Goal: Transaction & Acquisition: Purchase product/service

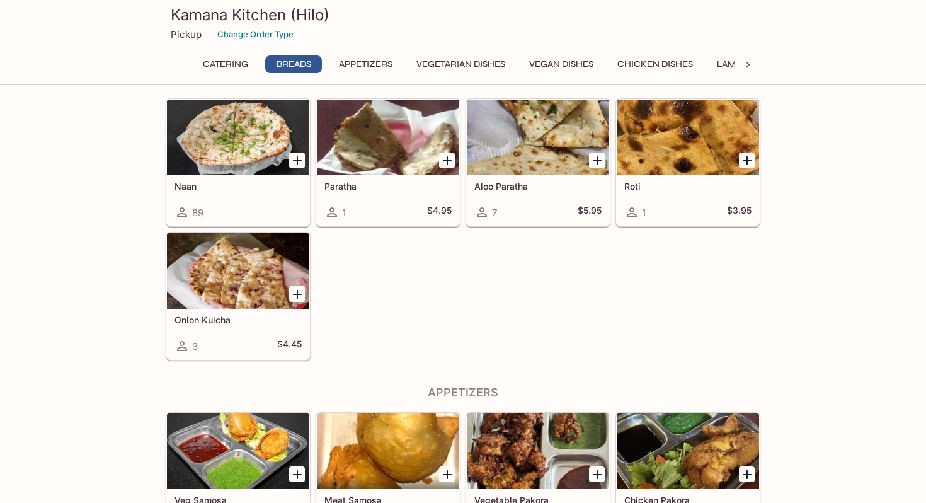
scroll to position [522, 0]
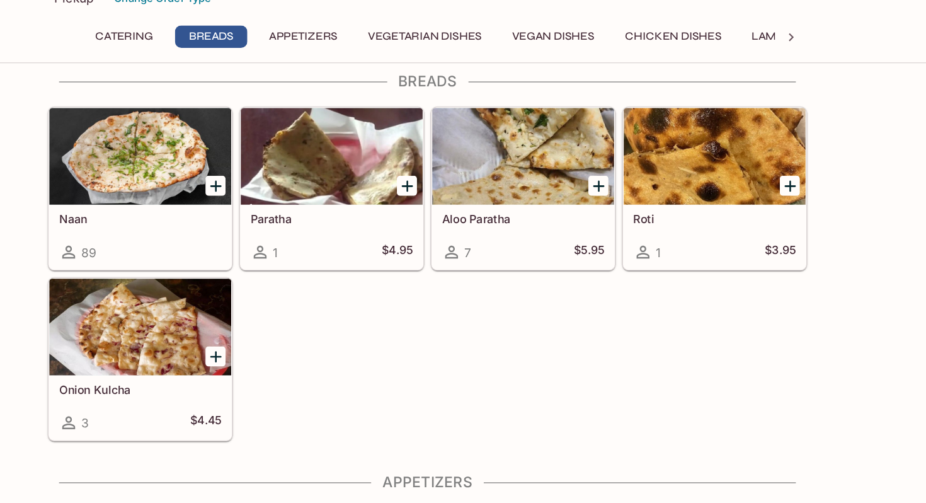
click at [297, 181] on icon "Add Naan" at bounding box center [297, 181] width 9 height 9
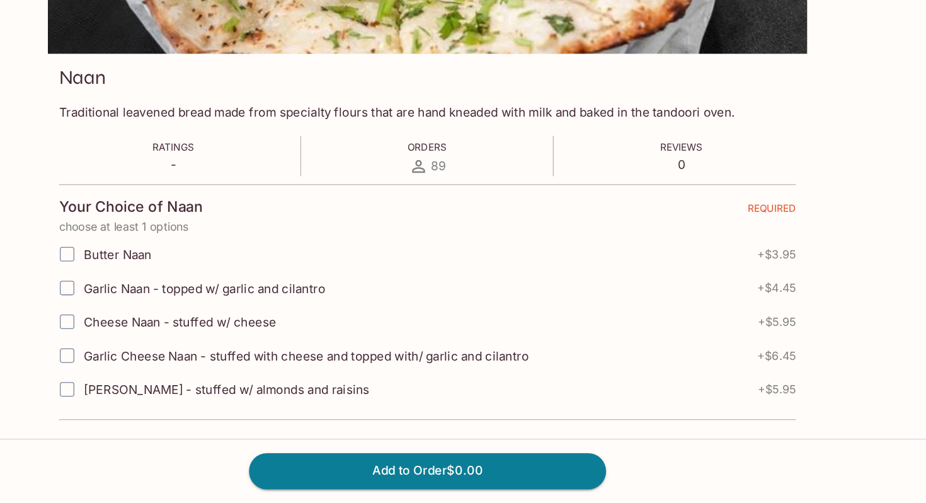
scroll to position [129, 0]
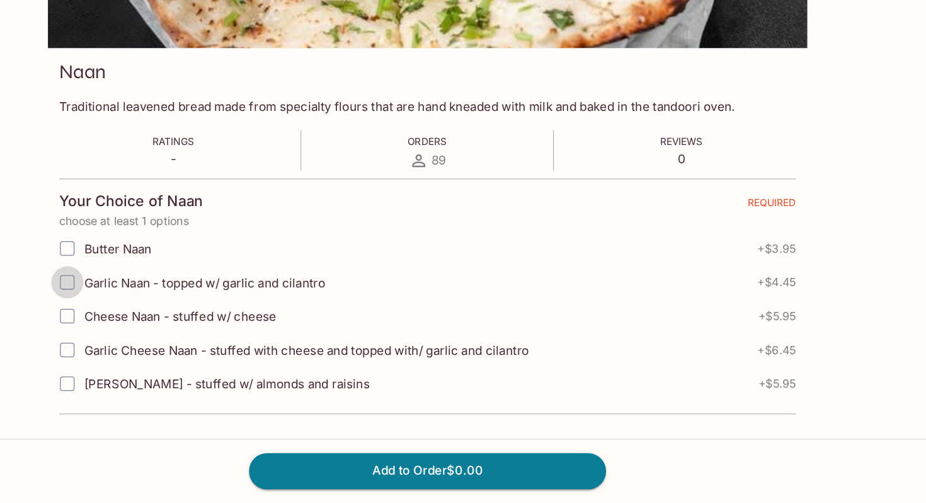
click at [182, 326] on input "Garlic Naan - topped w/ garlic and cilantro" at bounding box center [180, 330] width 25 height 25
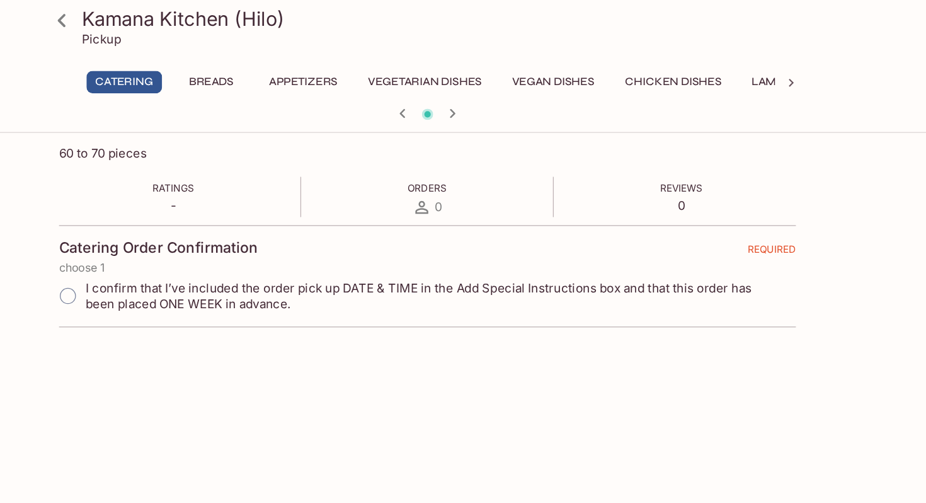
scroll to position [102, 0]
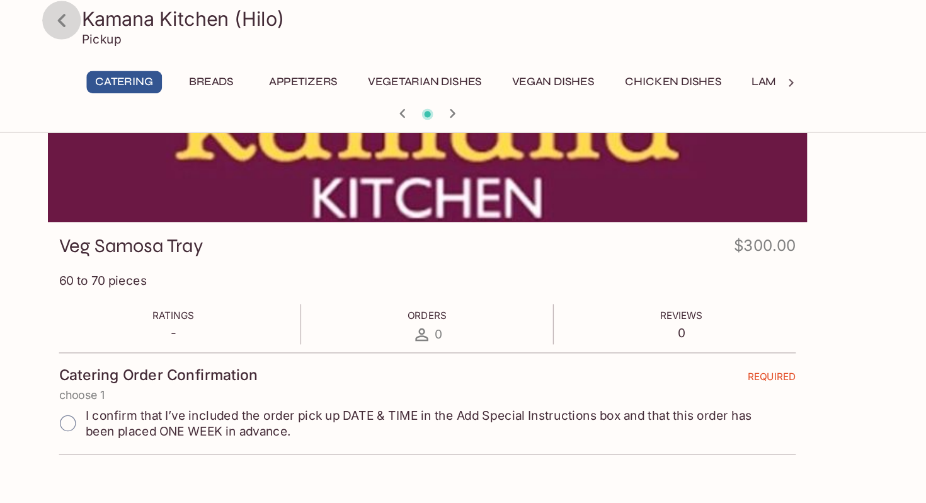
click at [178, 18] on icon at bounding box center [177, 16] width 22 height 22
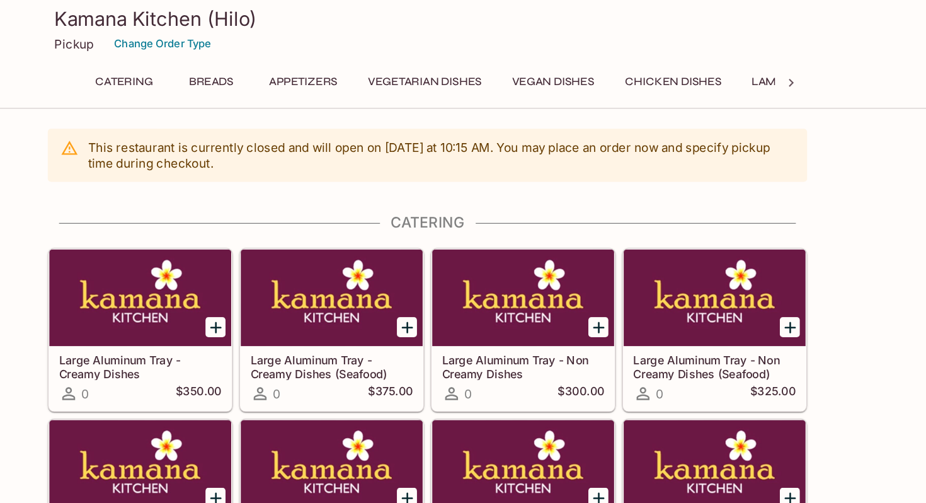
click at [299, 62] on button "Breads" at bounding box center [293, 64] width 57 height 18
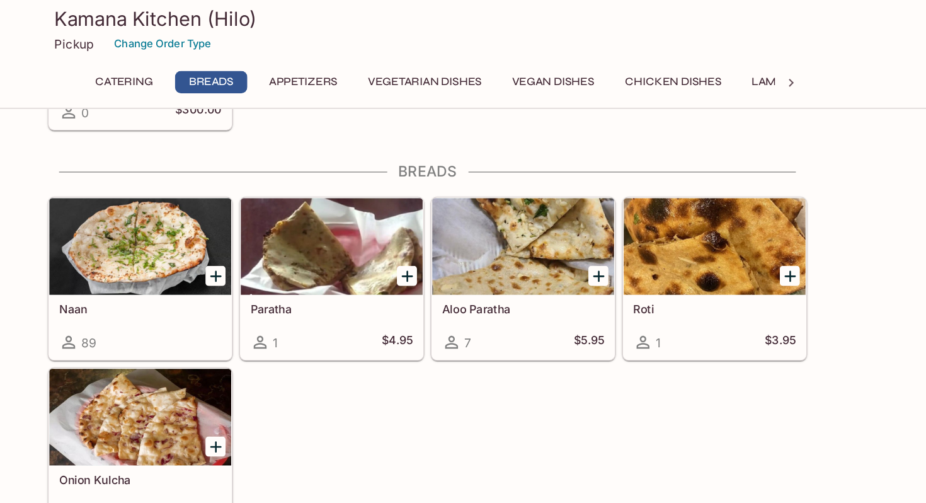
scroll to position [508, 0]
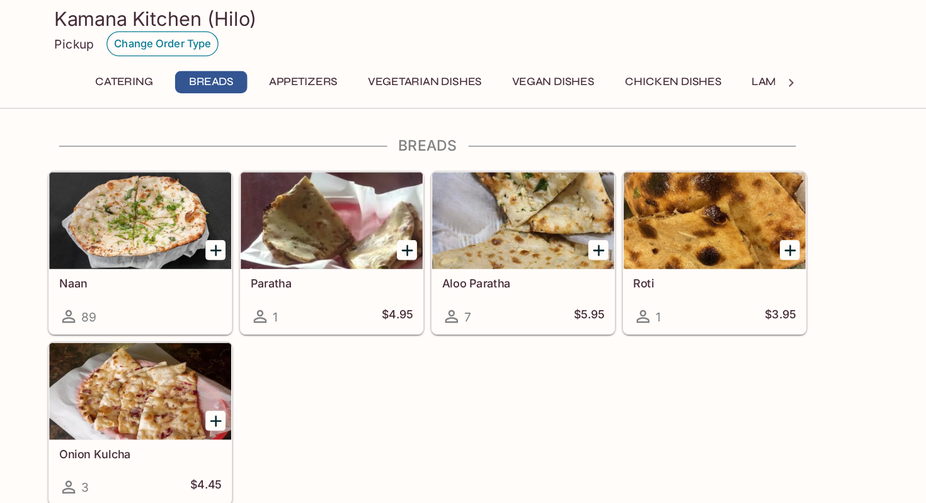
click at [246, 33] on button "Change Order Type" at bounding box center [256, 35] width 88 height 20
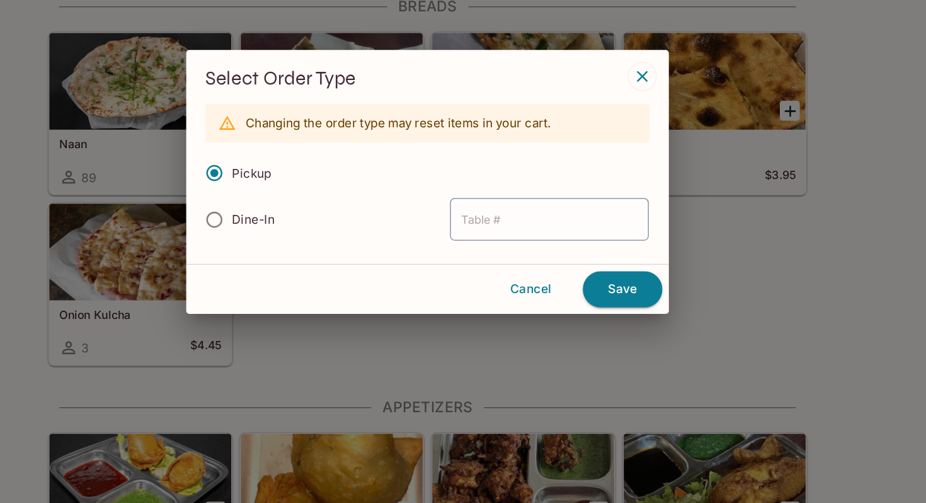
click at [624, 179] on h3 "Select Order Type" at bounding box center [463, 171] width 348 height 20
click at [633, 170] on icon "button" at bounding box center [631, 168] width 15 height 15
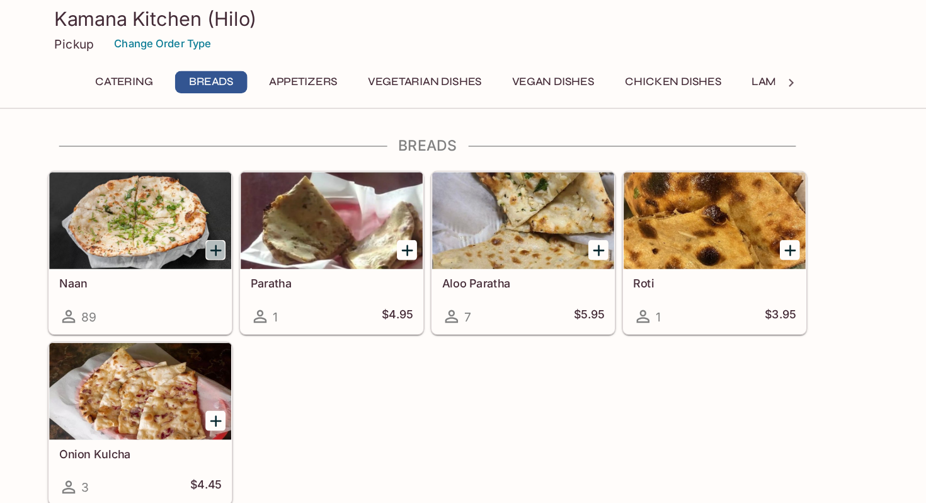
click at [297, 195] on icon "Add Naan" at bounding box center [297, 196] width 9 height 9
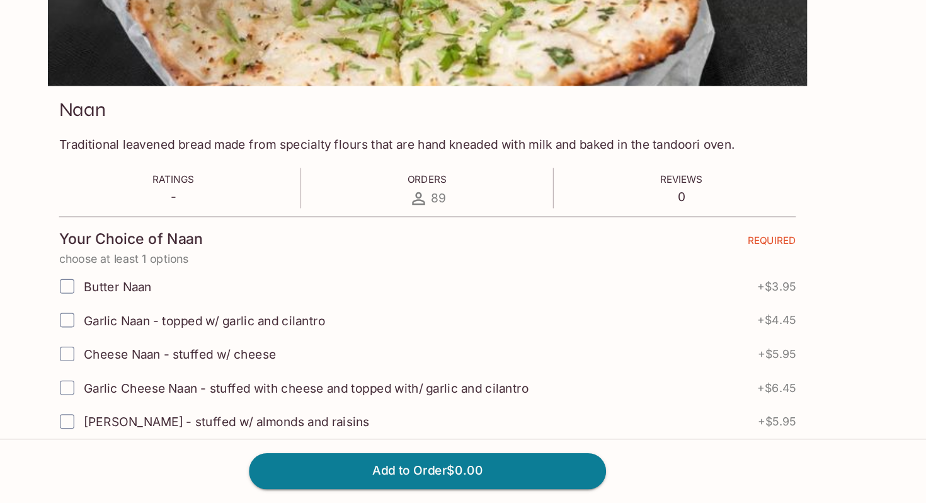
scroll to position [129, 0]
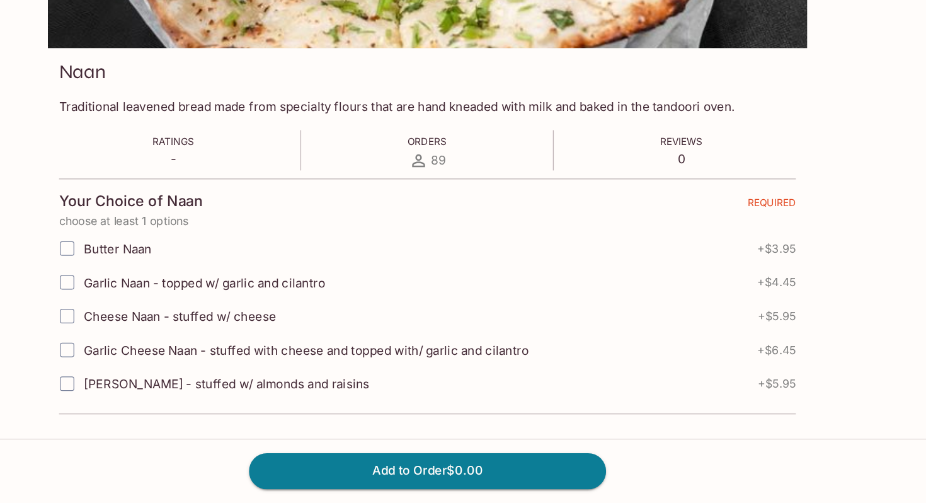
click at [176, 331] on input "Garlic Naan - topped w/ garlic and cilantro" at bounding box center [180, 330] width 25 height 25
checkbox input "true"
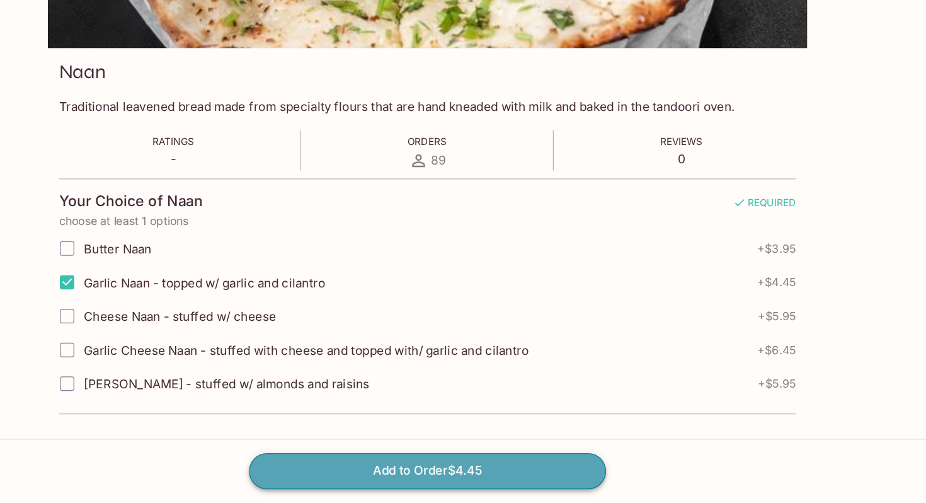
click at [361, 477] on button "Add to Order $4.45" at bounding box center [463, 478] width 280 height 28
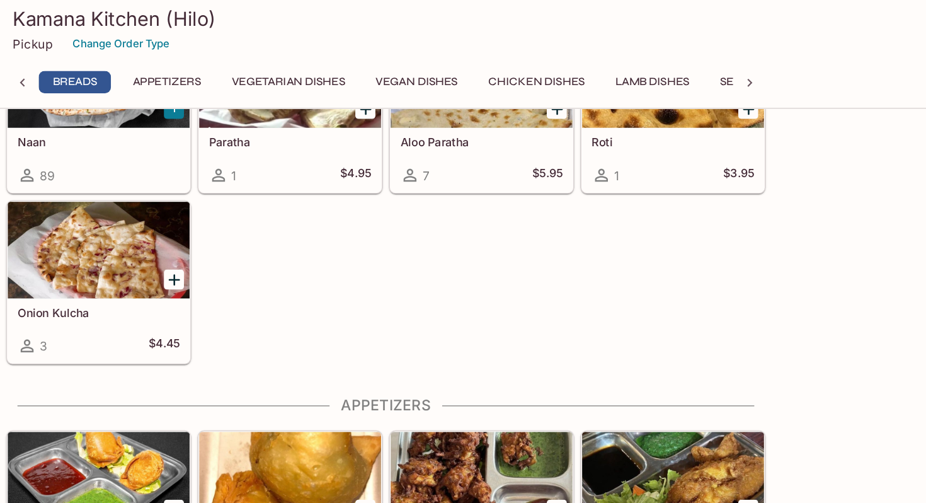
click at [580, 60] on button "Chicken Dishes" at bounding box center [580, 64] width 89 height 18
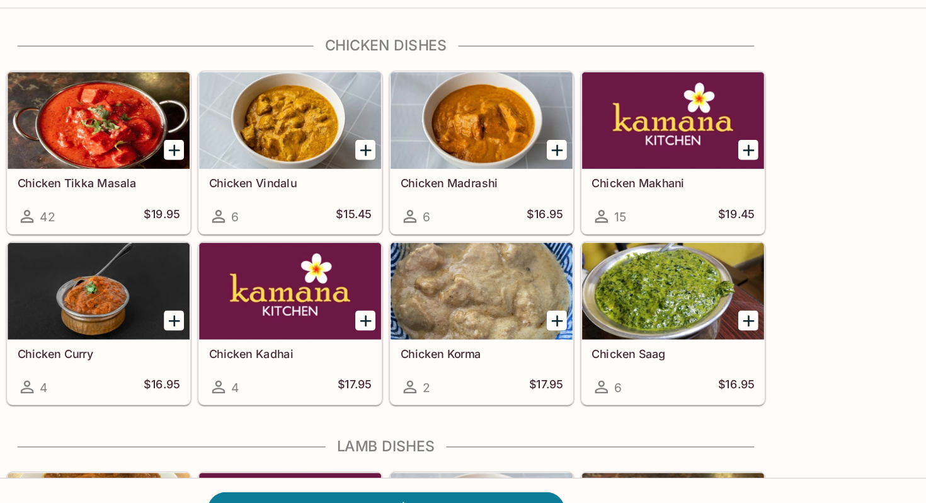
click at [247, 306] on div at bounding box center [238, 306] width 142 height 76
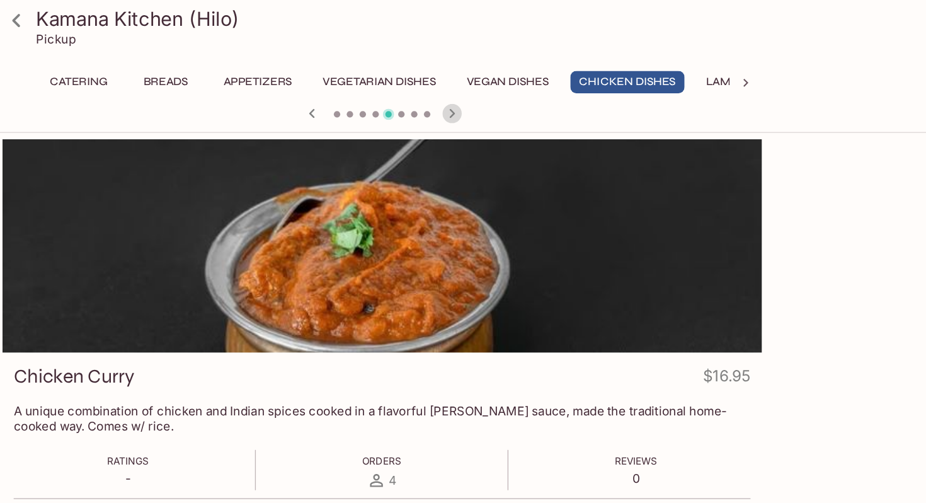
click at [516, 88] on icon "button" at bounding box center [517, 88] width 15 height 15
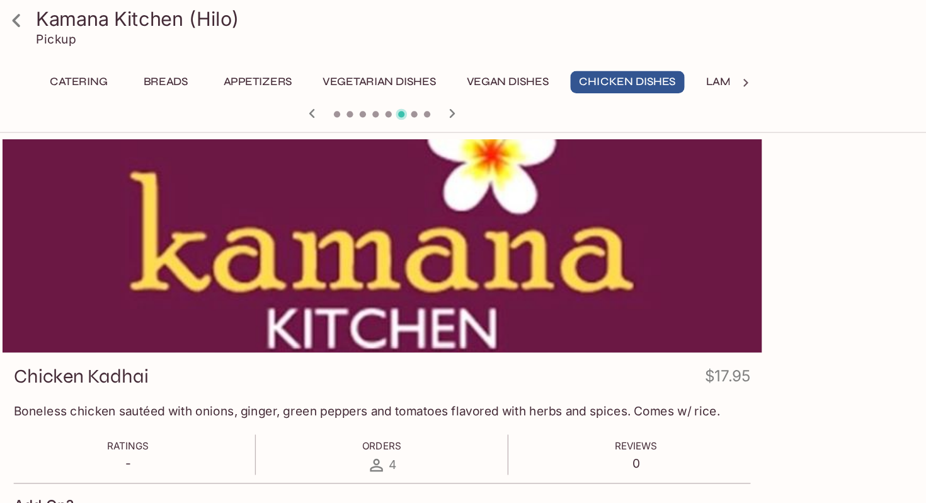
click at [515, 84] on icon "button" at bounding box center [517, 88] width 15 height 15
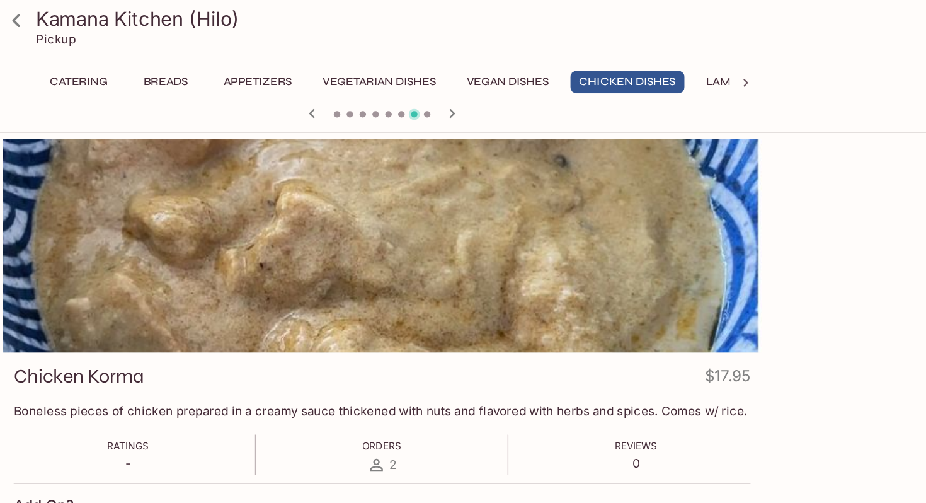
click at [515, 84] on icon "button" at bounding box center [517, 88] width 15 height 15
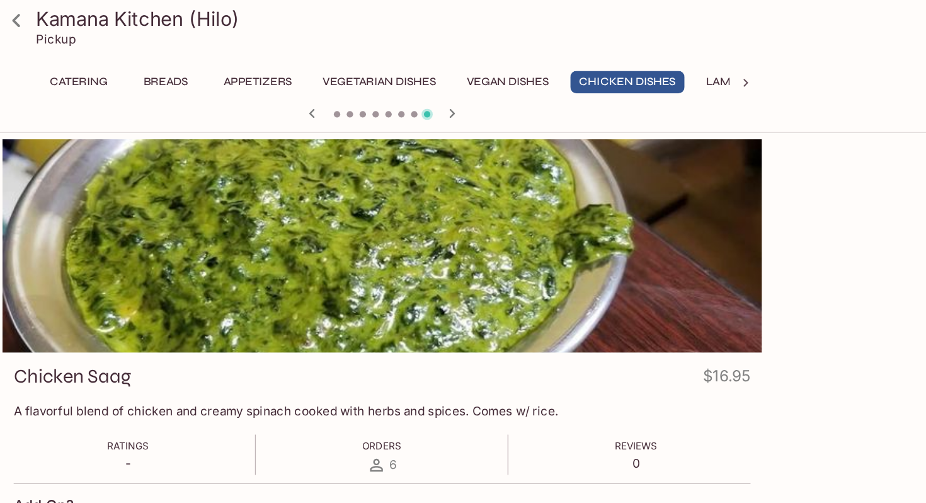
click at [515, 84] on icon "button" at bounding box center [517, 88] width 15 height 15
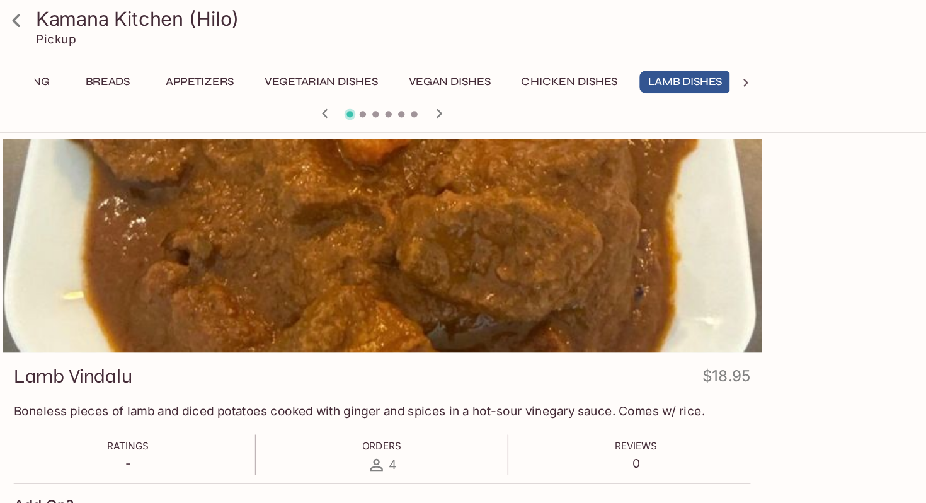
scroll to position [0, 52]
click at [182, 13] on icon at bounding box center [177, 16] width 22 height 22
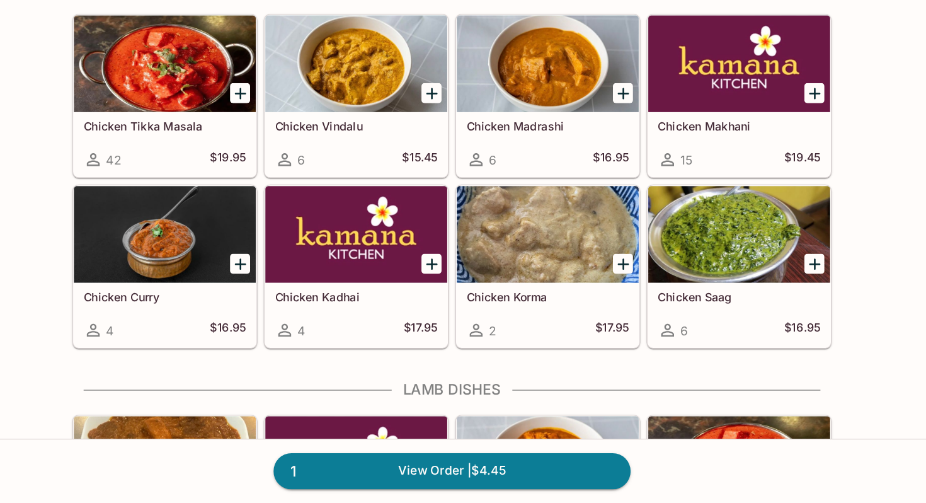
scroll to position [2080, 0]
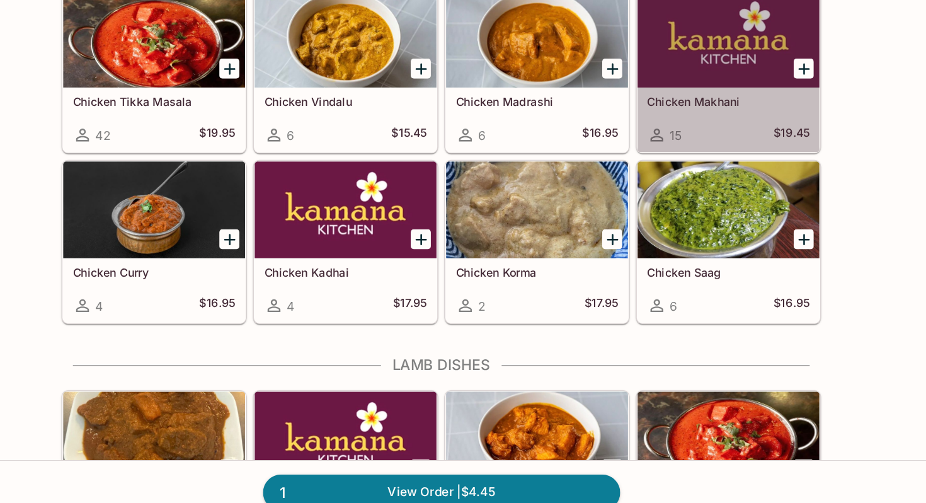
click at [678, 139] on div at bounding box center [688, 123] width 142 height 76
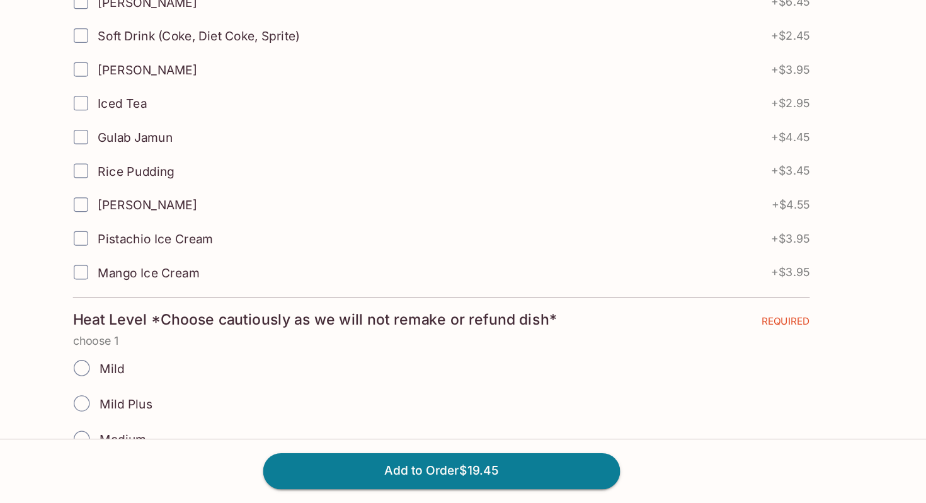
scroll to position [633, 0]
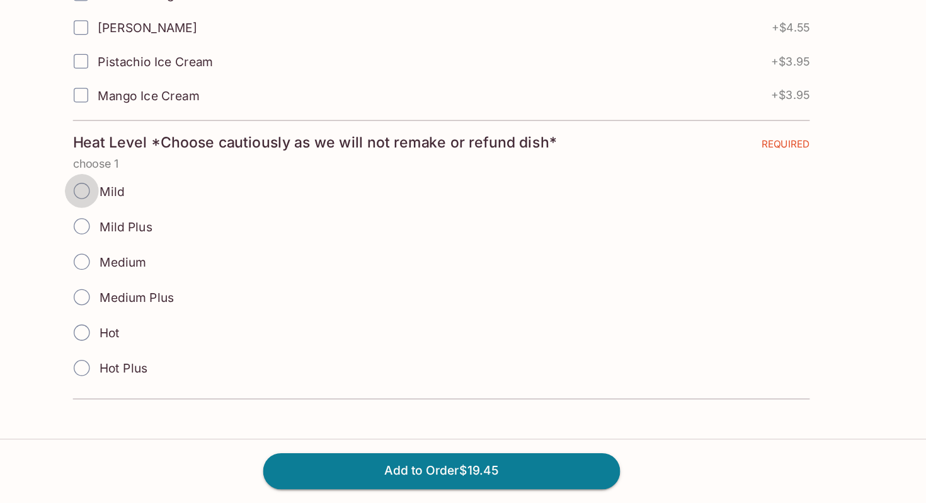
click at [185, 261] on input "Mild" at bounding box center [181, 258] width 26 height 26
click at [185, 258] on input "Mild" at bounding box center [181, 258] width 26 height 26
radio input "true"
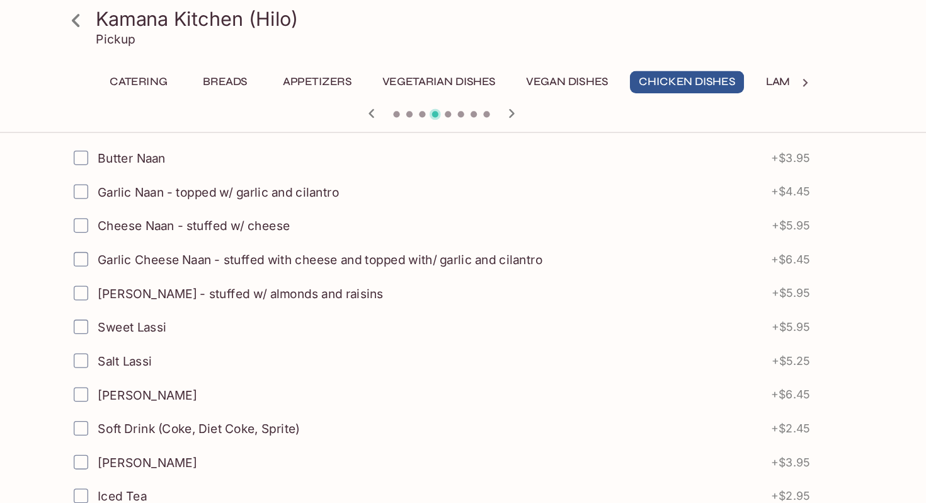
scroll to position [227, 0]
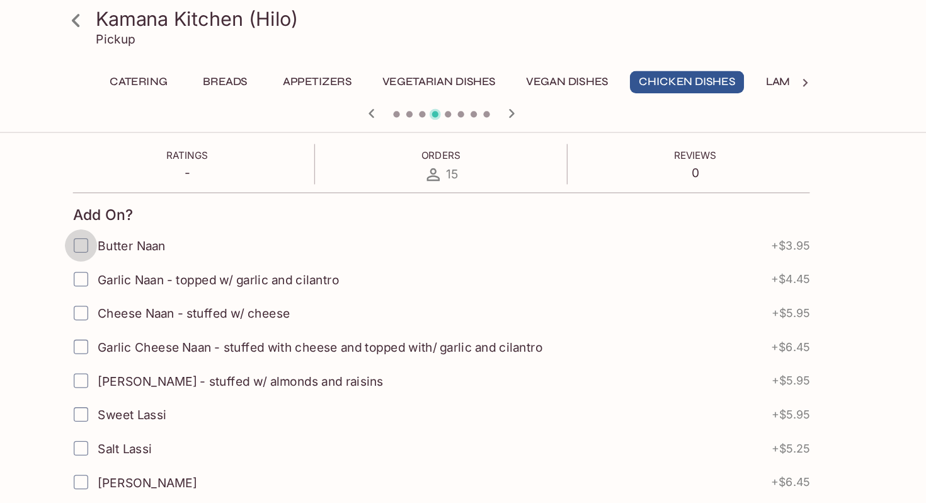
click at [181, 189] on input "Butter Naan" at bounding box center [180, 192] width 25 height 25
checkbox input "true"
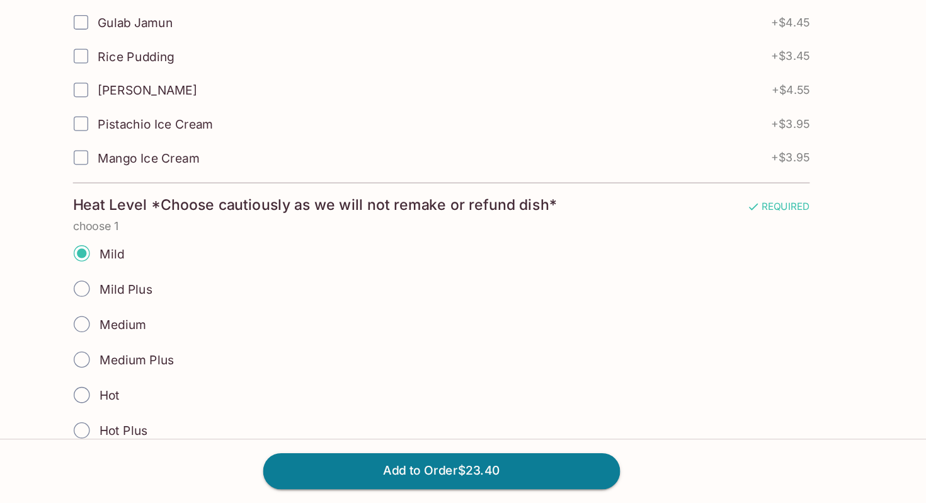
scroll to position [633, 0]
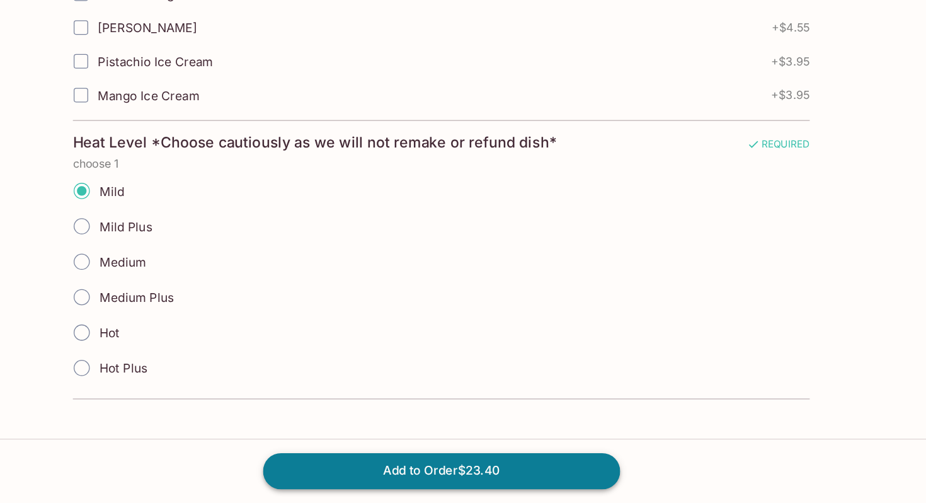
click at [471, 474] on button "Add to Order $23.40" at bounding box center [463, 478] width 280 height 28
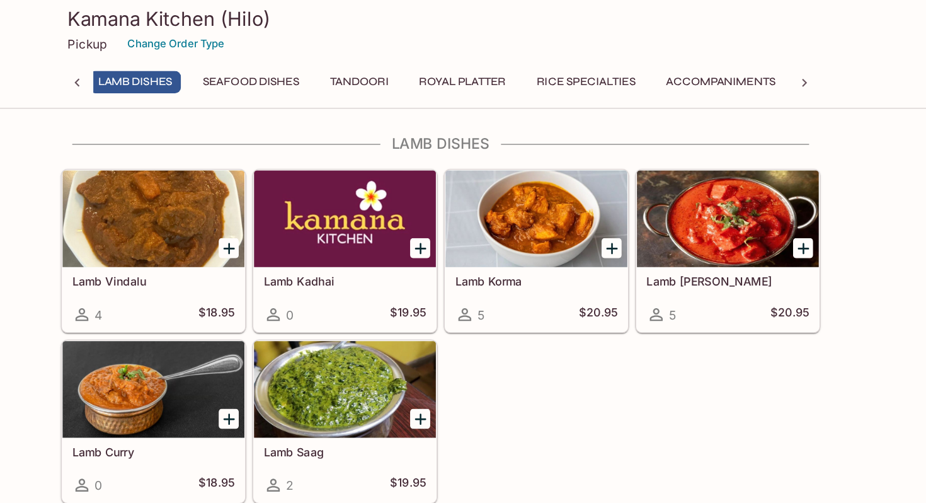
scroll to position [1587, 0]
